Goal: Find contact information: Find contact information

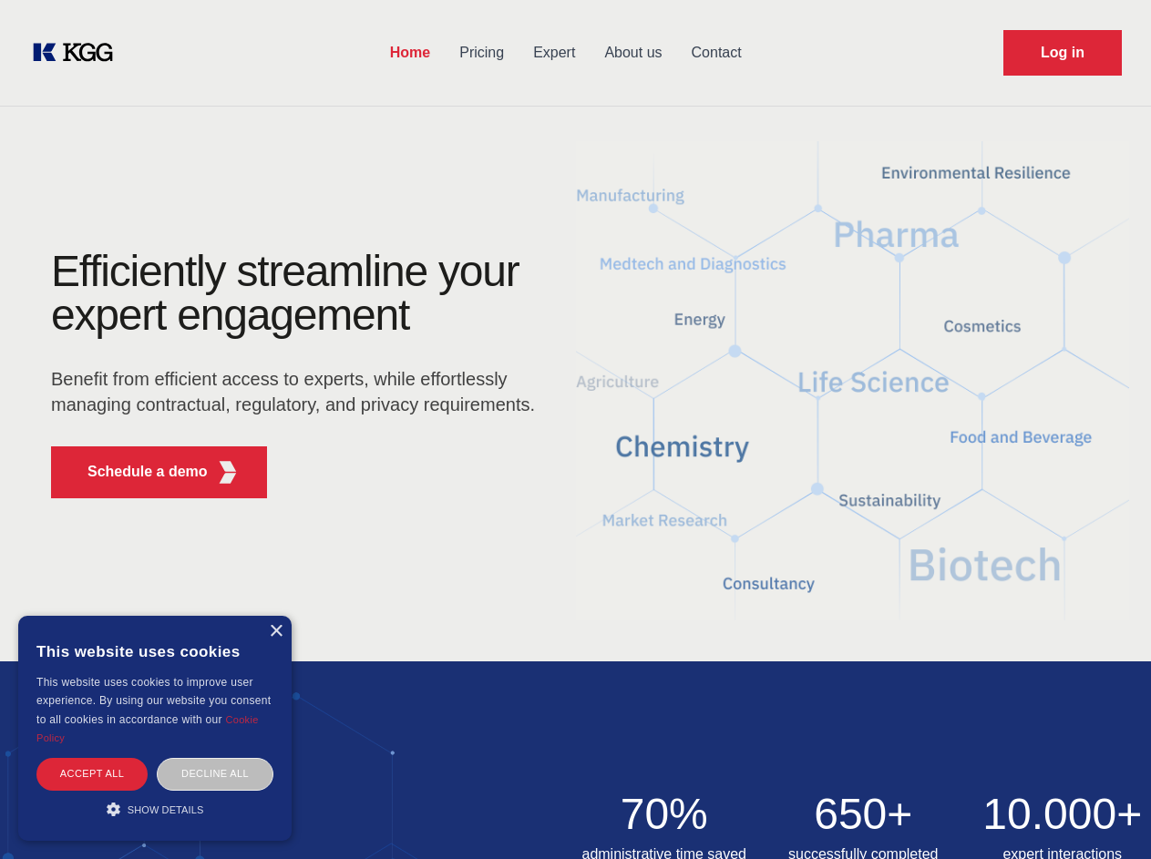
click at [575, 429] on div "Efficiently streamline your expert engagement Benefit from efficient access to …" at bounding box center [299, 381] width 554 height 263
click at [137, 472] on p "Schedule a demo" at bounding box center [147, 472] width 120 height 22
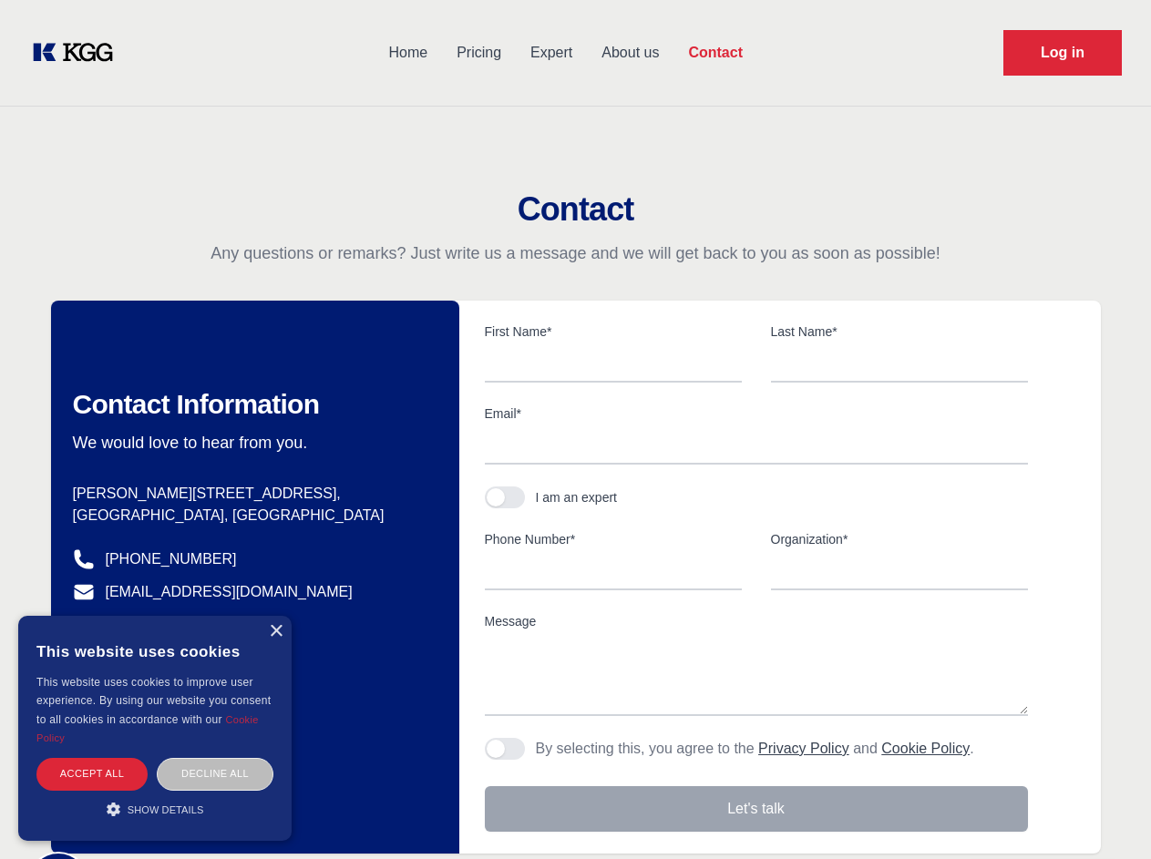
click at [275, 632] on div "× This website uses cookies This website uses cookies to improve user experienc…" at bounding box center [154, 728] width 273 height 225
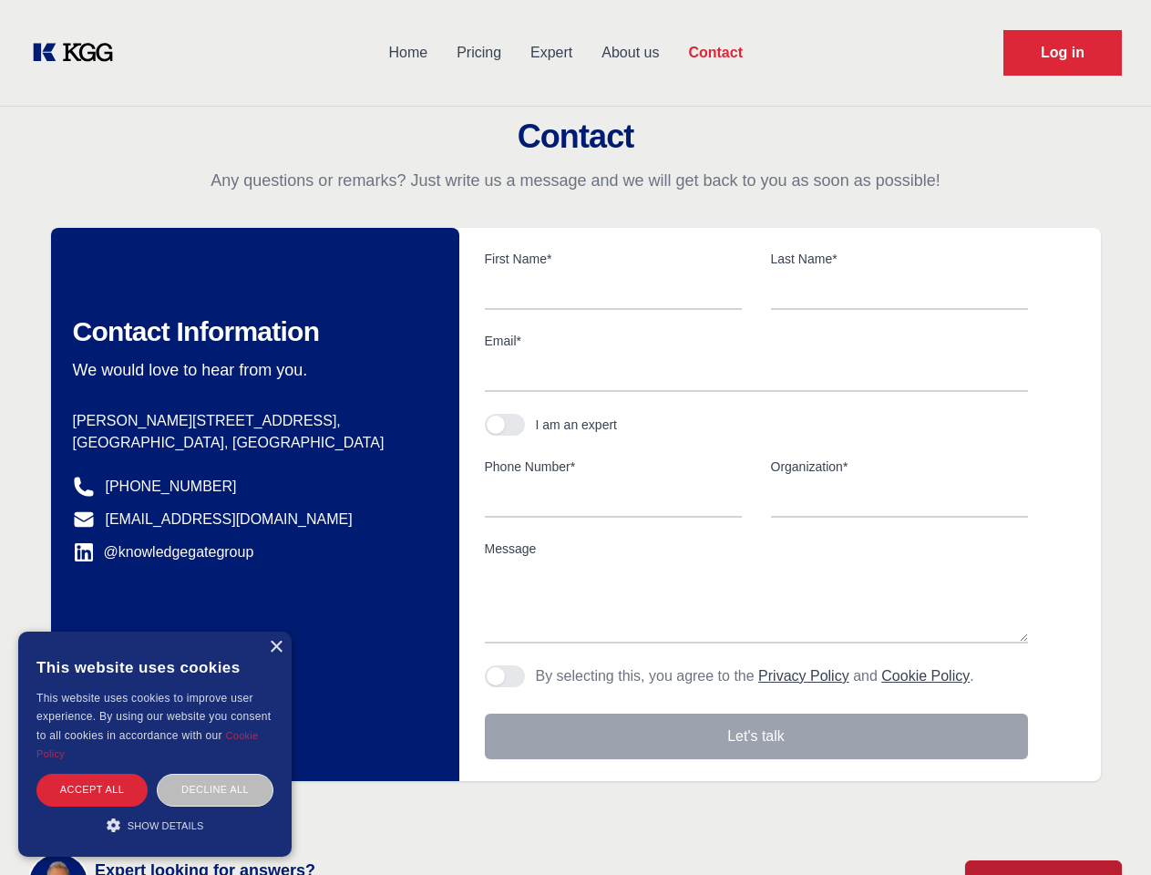
click at [92, 774] on div "Accept all" at bounding box center [91, 790] width 111 height 32
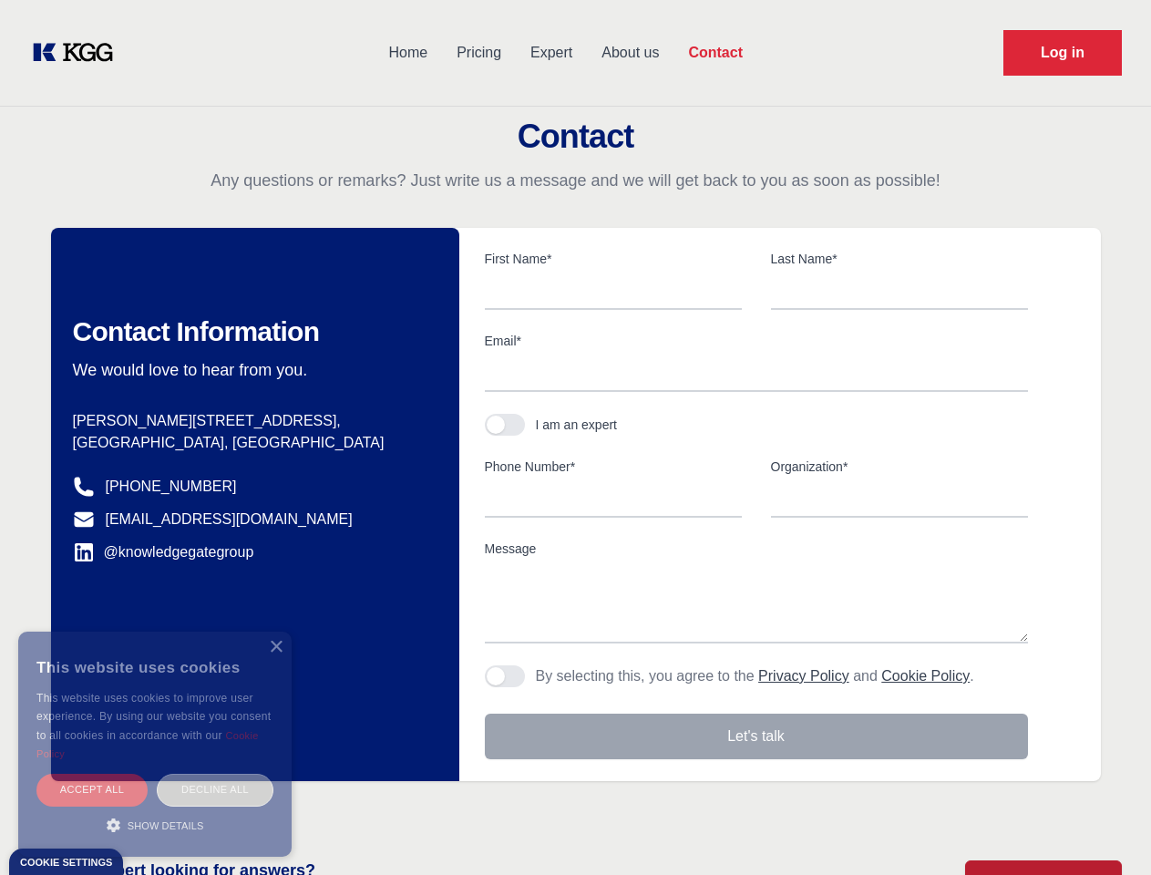
click at [215, 774] on div "Decline all" at bounding box center [215, 790] width 117 height 32
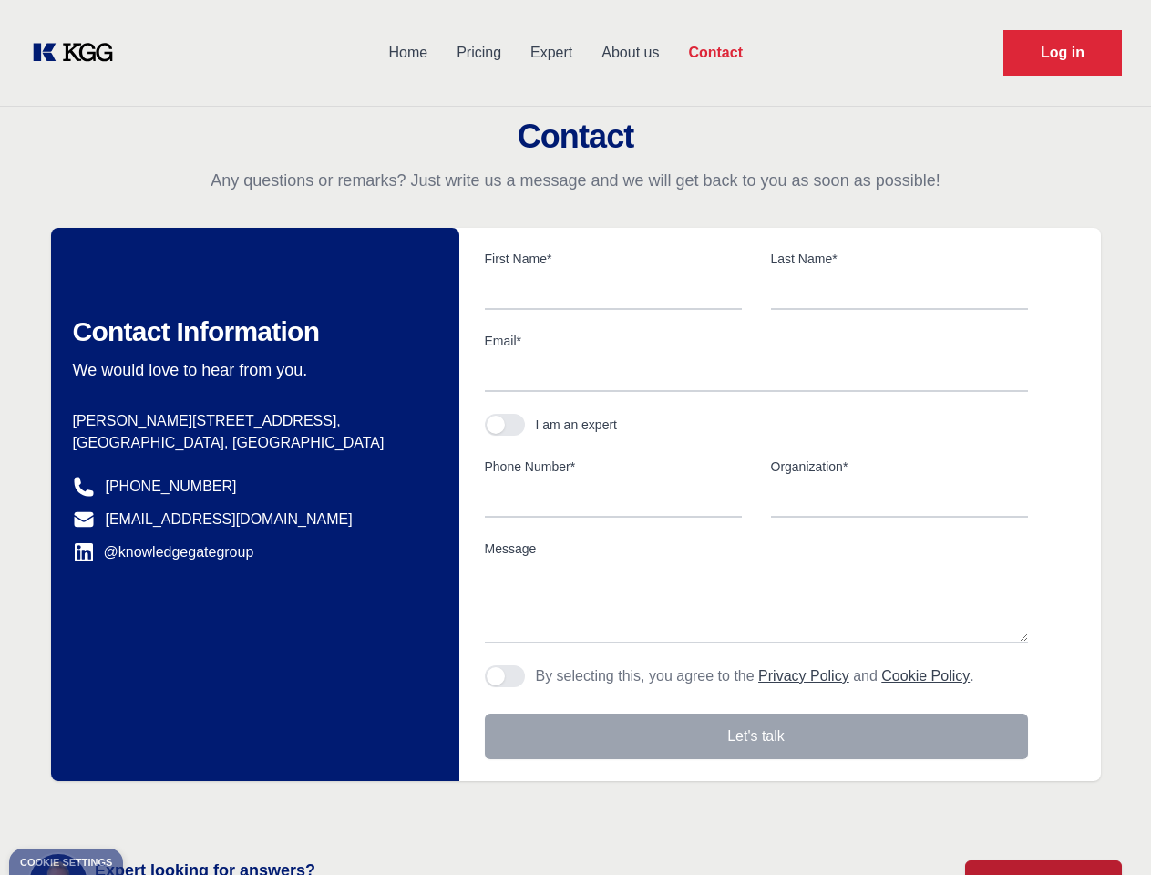
click at [155, 809] on main "Contact Any questions or remarks? Just write us a message and we will get back …" at bounding box center [575, 474] width 1151 height 949
